Goal: Task Accomplishment & Management: Manage account settings

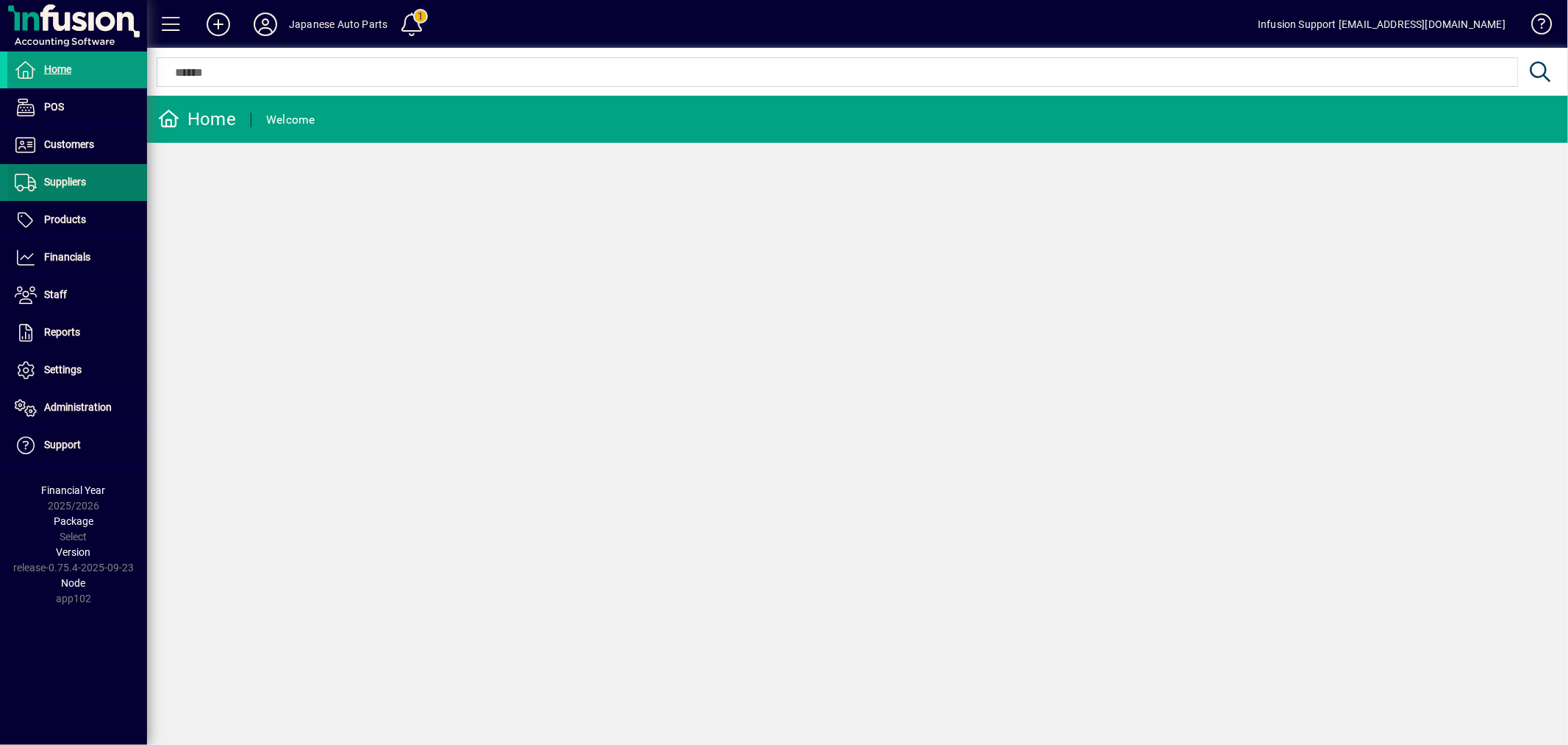
click at [70, 195] on span at bounding box center [76, 183] width 139 height 36
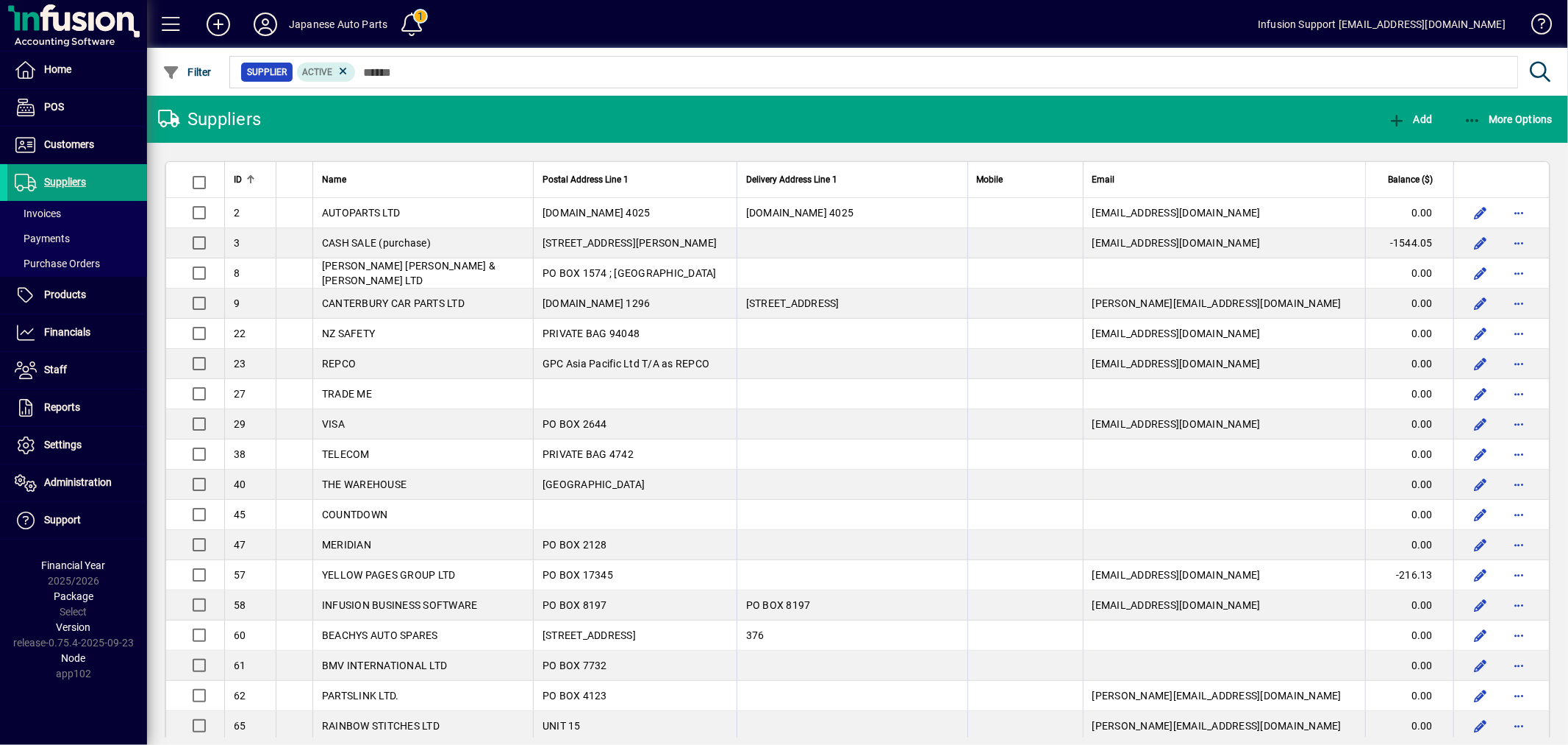
click at [1391, 172] on span "Balance ($)" at bounding box center [1410, 180] width 44 height 16
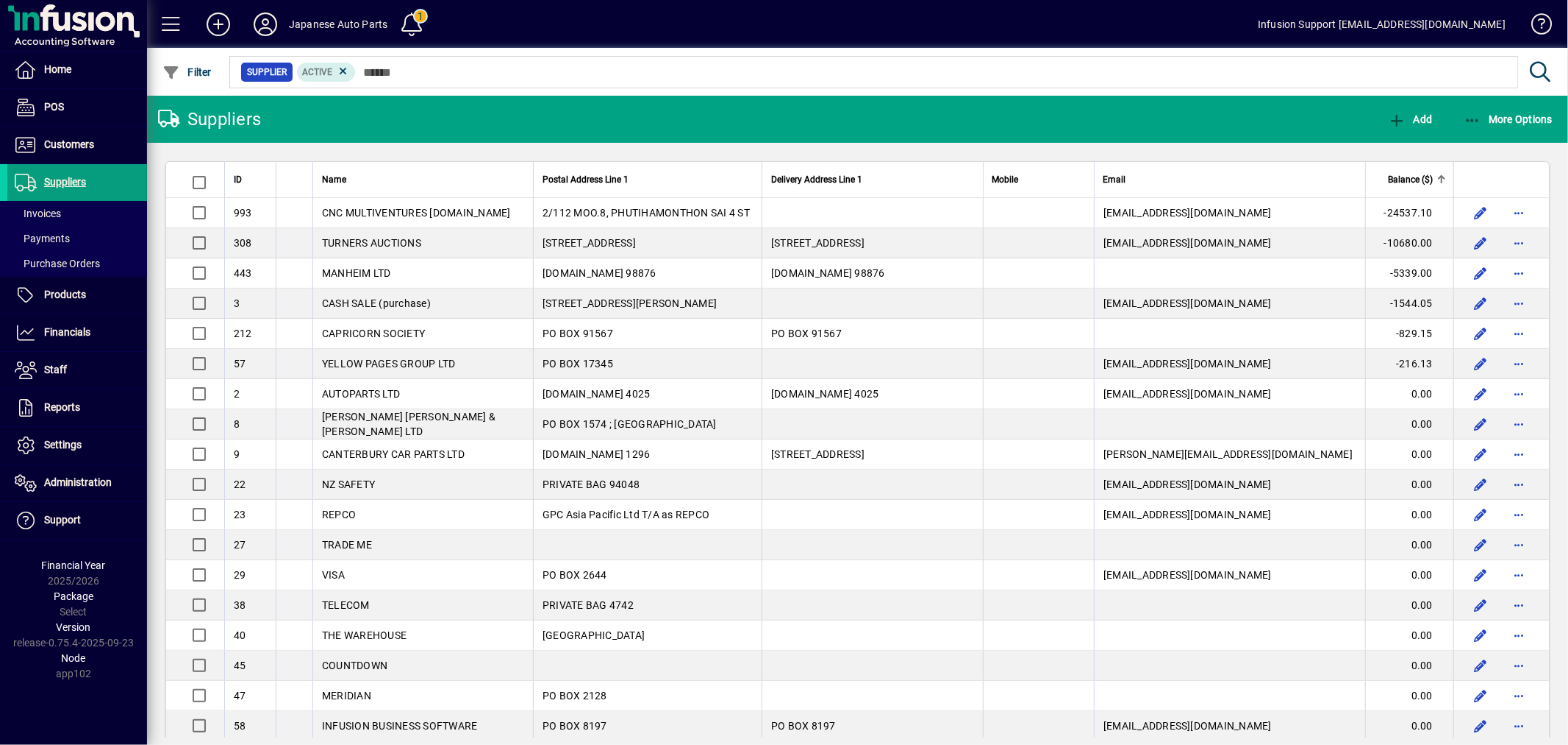
click at [1393, 174] on span "Balance ($)" at bounding box center [1410, 180] width 44 height 16
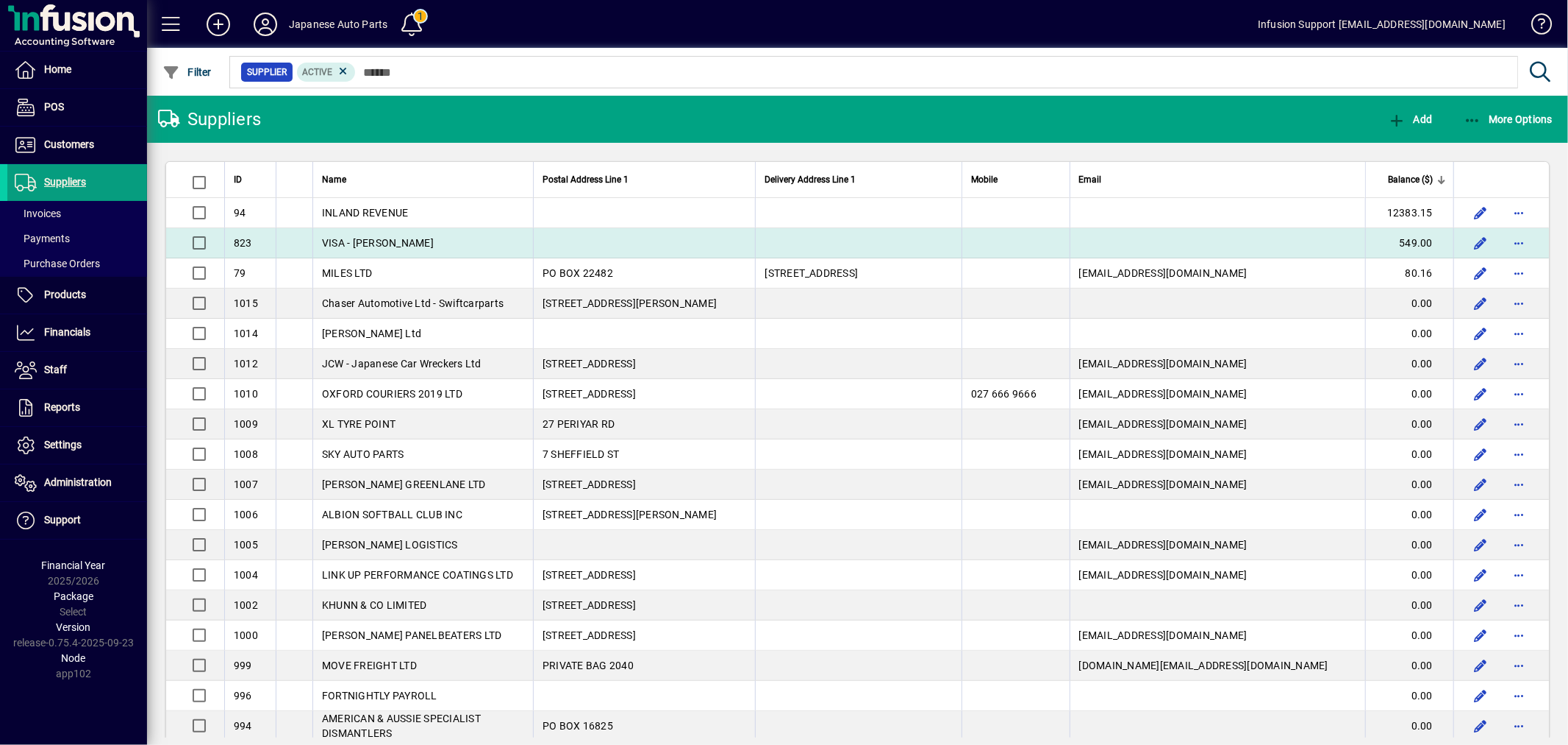
drag, startPoint x: 231, startPoint y: 175, endPoint x: 1192, endPoint y: 236, distance: 962.9
copy table "ID Name Postal Address Line 1 Delivery Address Line 1 Mobile Email Balance ($) …"
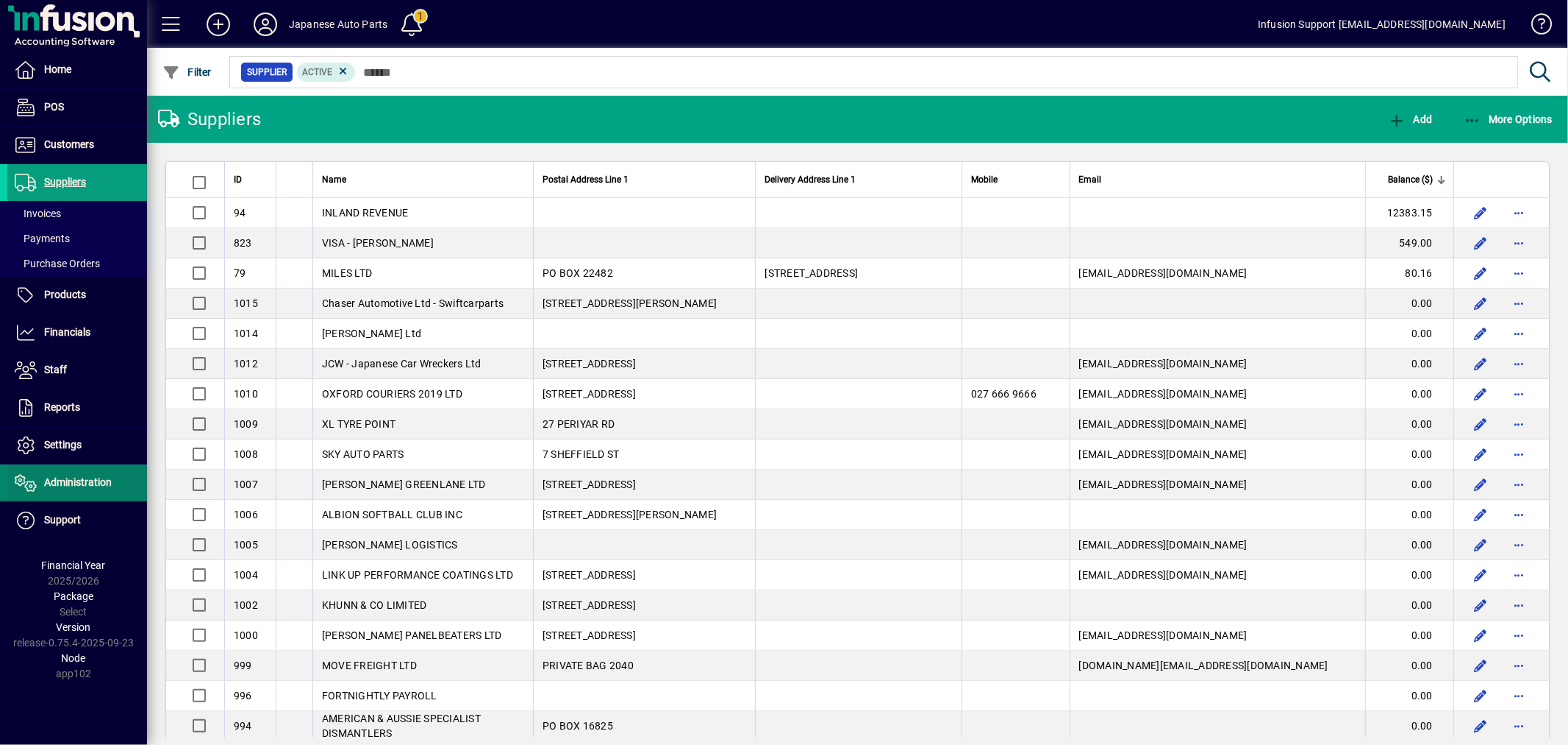
drag, startPoint x: 75, startPoint y: 474, endPoint x: 75, endPoint y: 494, distance: 20.0
click at [75, 475] on span "Administration" at bounding box center [59, 483] width 105 height 18
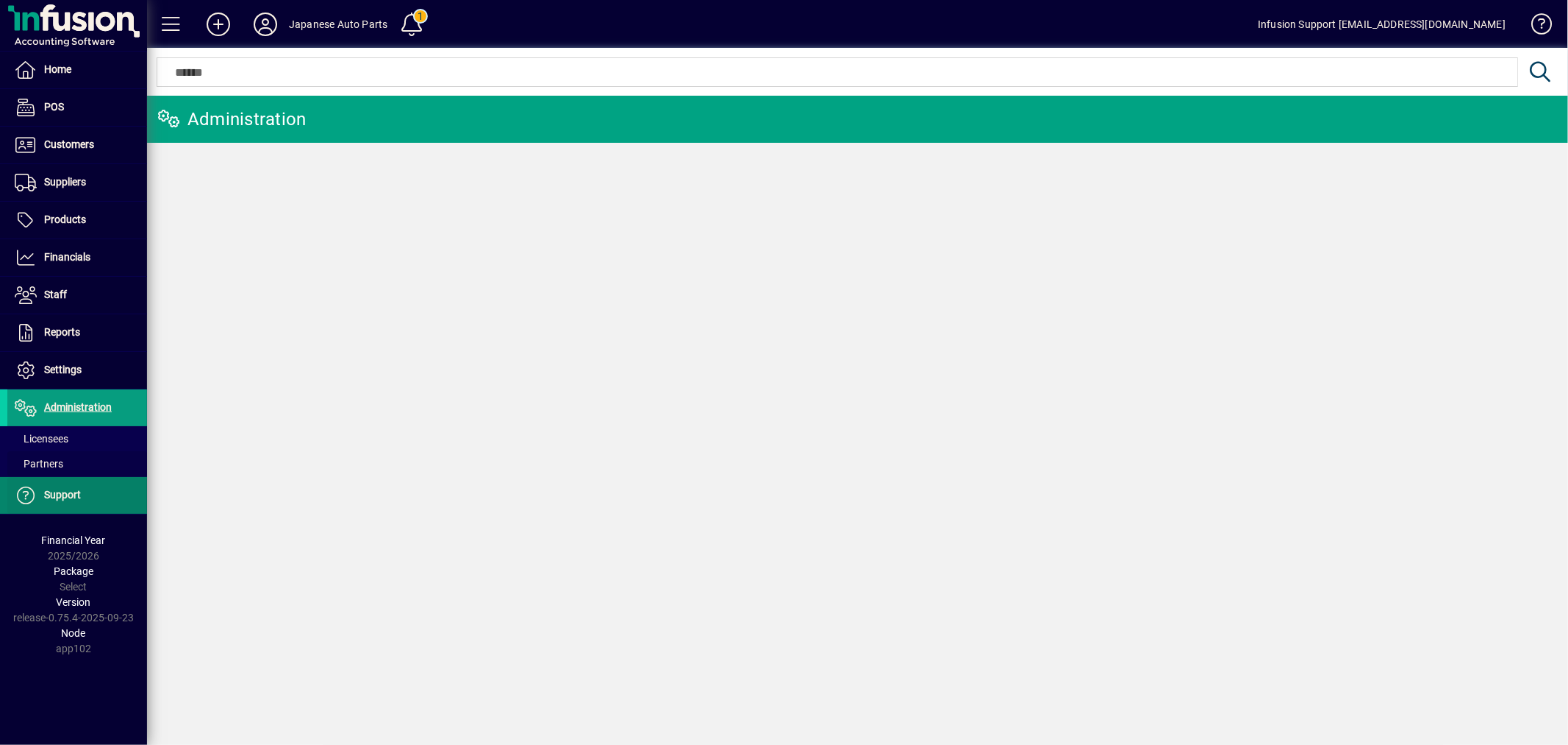
click at [75, 487] on ul "Home POS Customers Invoices Payments Quotes Backorders Communications Suppliers…" at bounding box center [73, 283] width 147 height 462
click at [62, 443] on span "Licensees" at bounding box center [41, 439] width 53 height 12
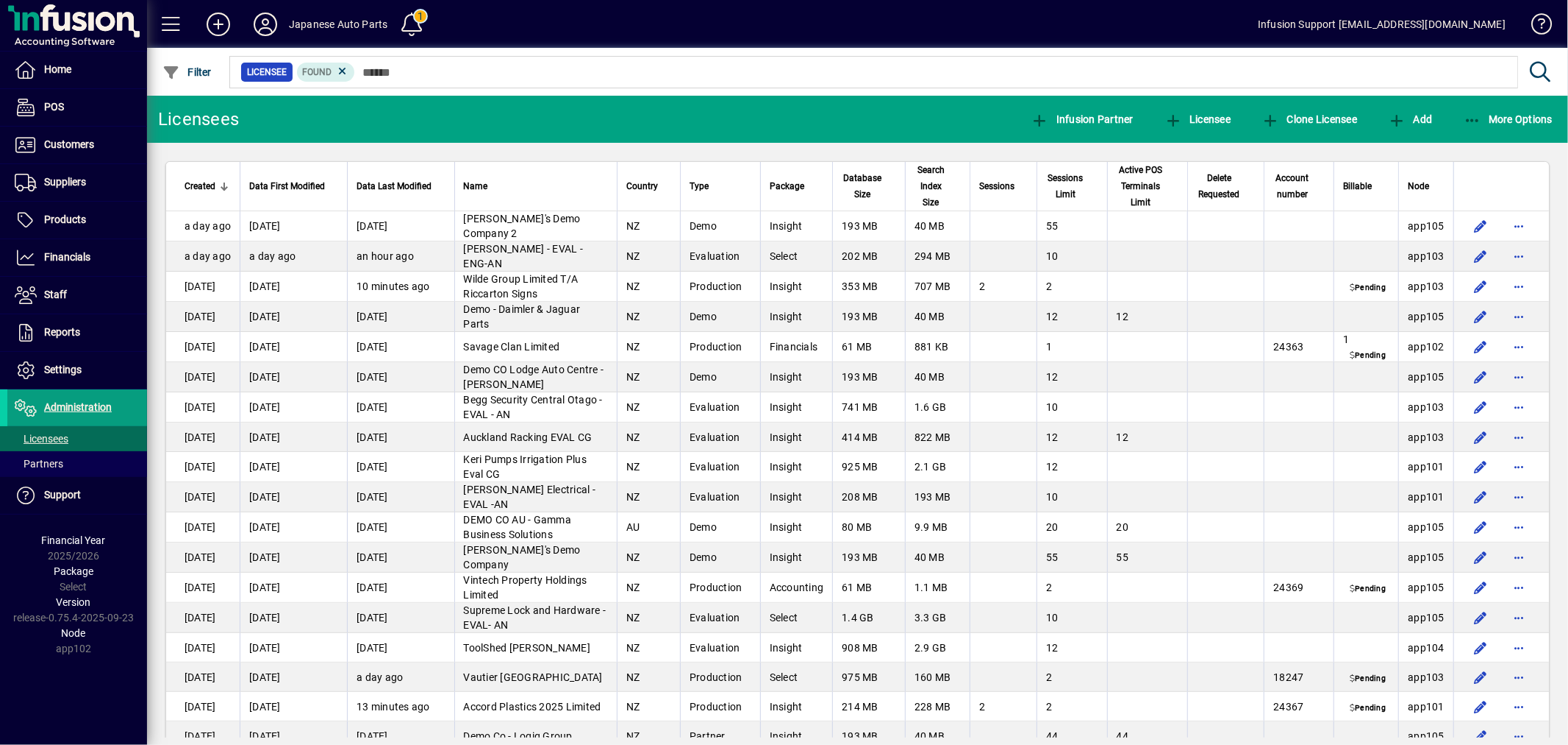
click at [1413, 184] on span "Node" at bounding box center [1419, 186] width 22 height 16
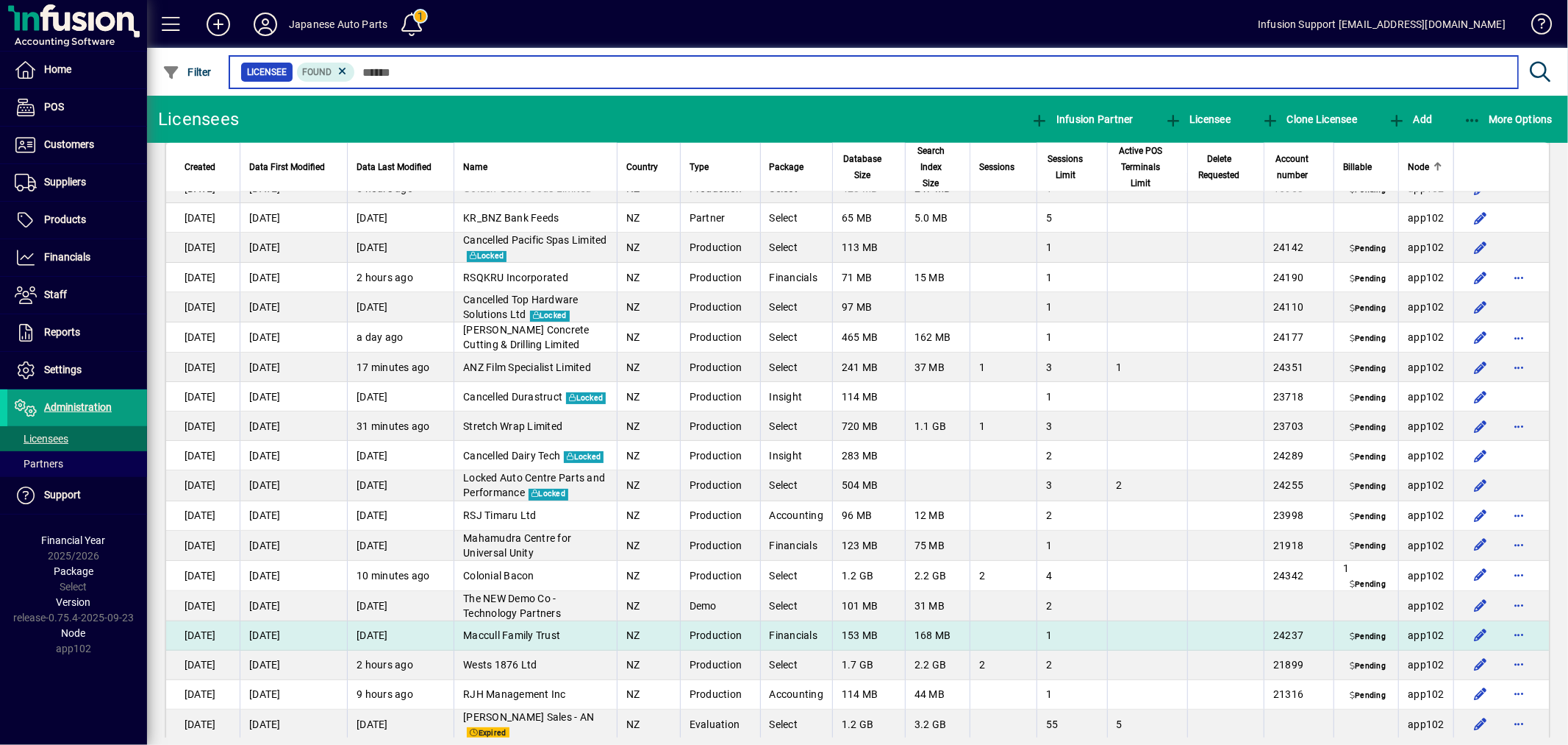
scroll to position [1960, 0]
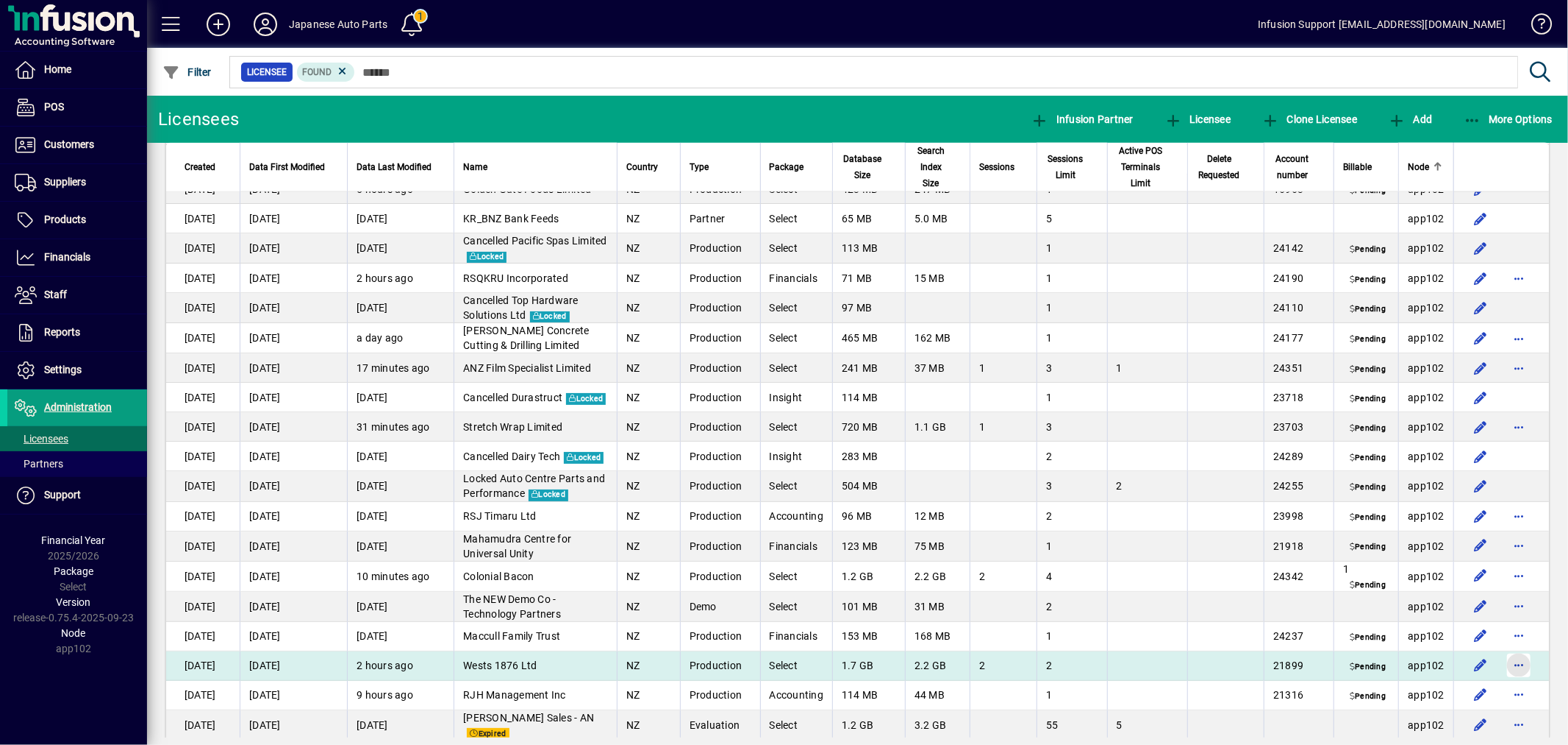
click at [1511, 647] on span "button" at bounding box center [1520, 665] width 36 height 36
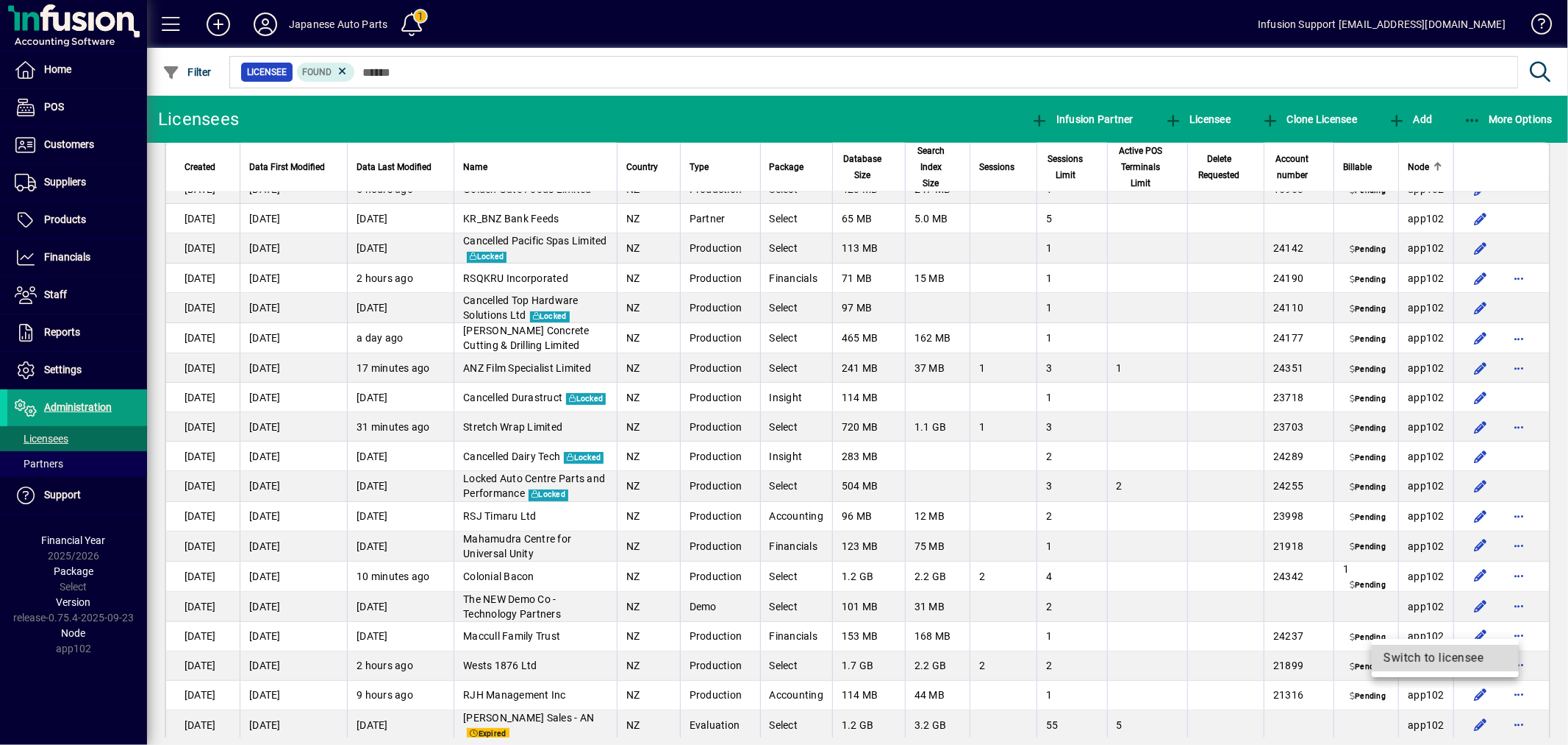
click at [1436, 658] on span "Switch to licensee" at bounding box center [1445, 658] width 123 height 18
